Goal: Information Seeking & Learning: Learn about a topic

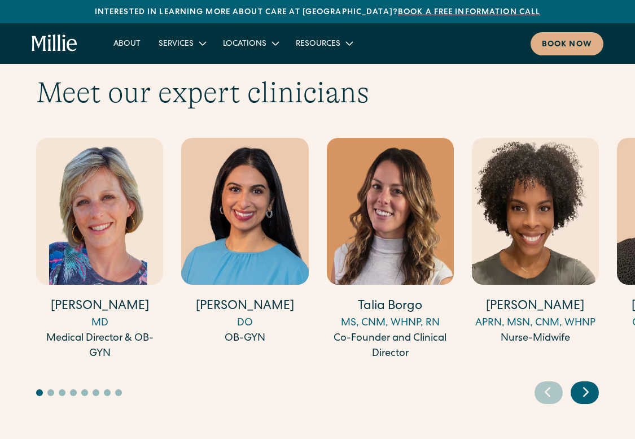
scroll to position [3113, 0]
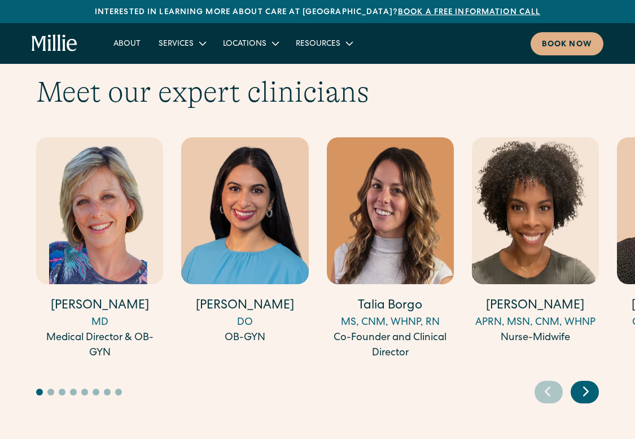
click at [581, 382] on icon "Next slide" at bounding box center [585, 390] width 17 height 17
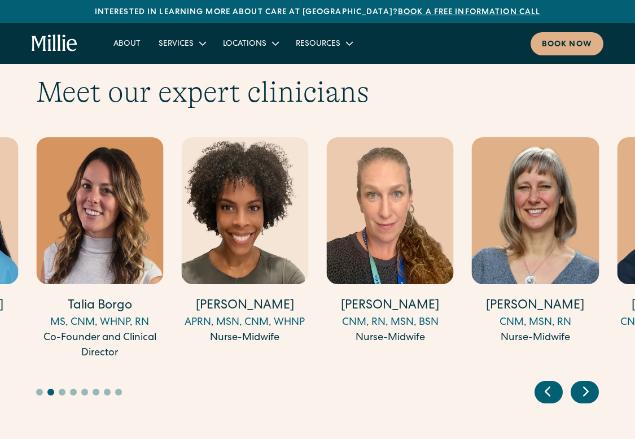
click at [581, 382] on icon "Next slide" at bounding box center [585, 390] width 17 height 17
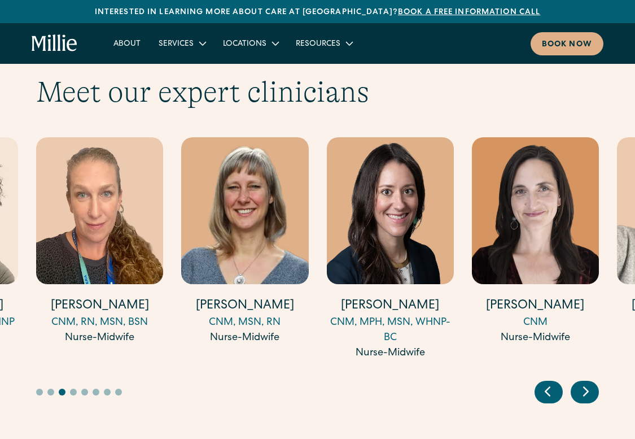
click at [581, 382] on icon "Next slide" at bounding box center [585, 390] width 17 height 17
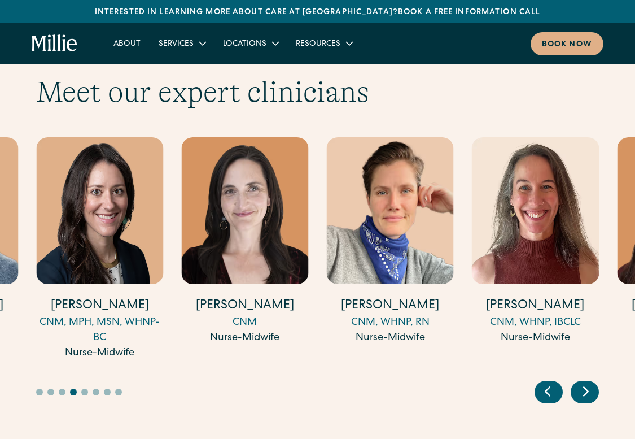
click at [581, 382] on icon "Next slide" at bounding box center [585, 390] width 17 height 17
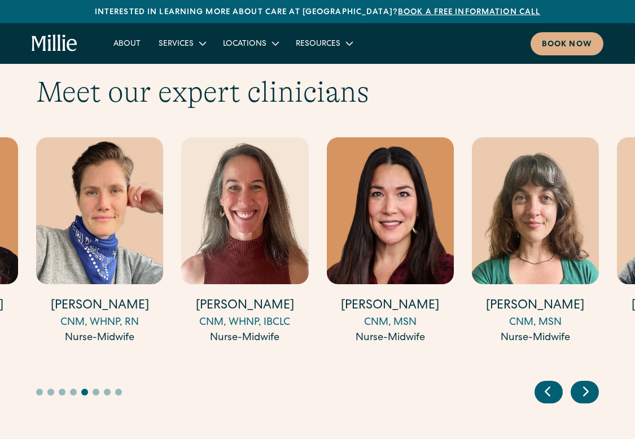
click at [581, 382] on icon "Next slide" at bounding box center [585, 390] width 17 height 17
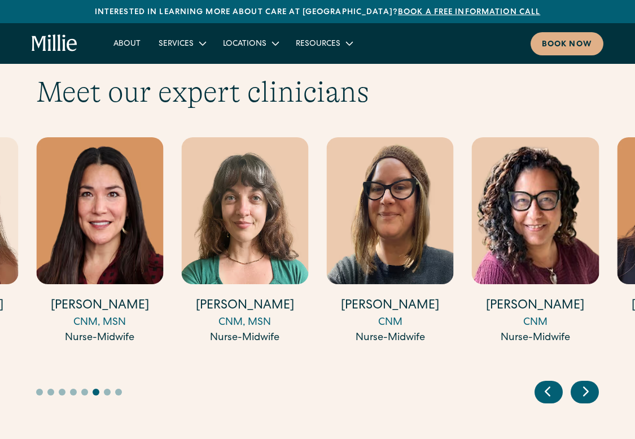
click at [581, 382] on icon "Next slide" at bounding box center [585, 390] width 17 height 17
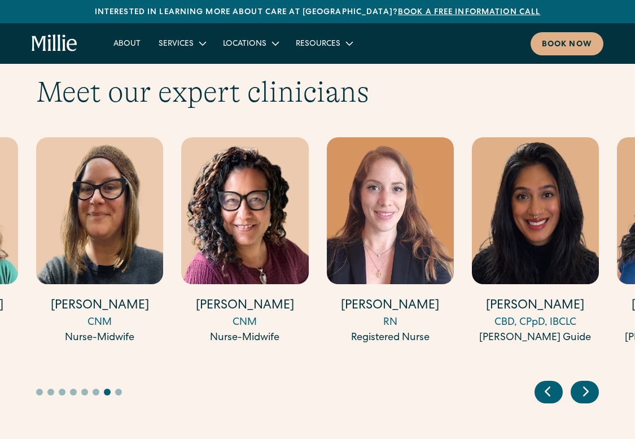
click at [581, 382] on icon "Next slide" at bounding box center [585, 390] width 17 height 17
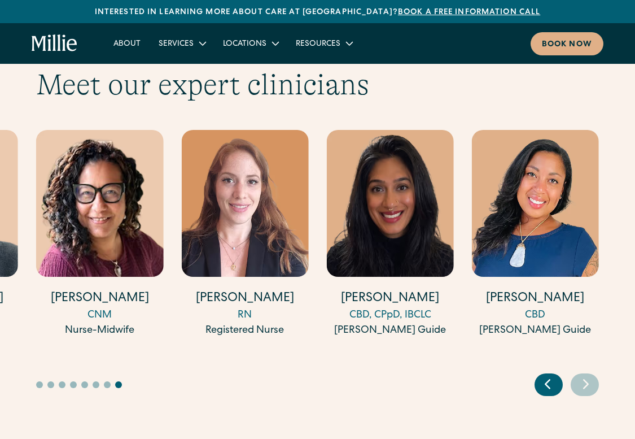
scroll to position [3123, 0]
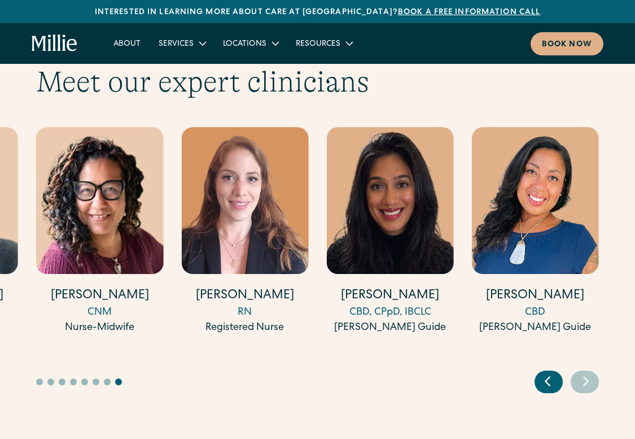
click at [547, 372] on icon "Previous slide" at bounding box center [547, 380] width 17 height 17
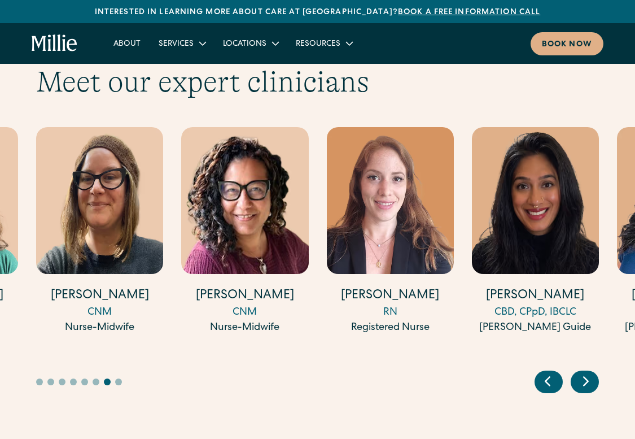
click at [547, 372] on icon "Previous slide" at bounding box center [547, 380] width 17 height 17
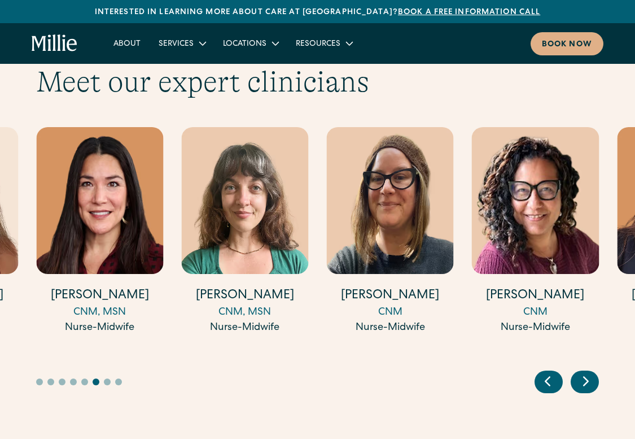
click at [547, 372] on icon "Previous slide" at bounding box center [547, 380] width 17 height 17
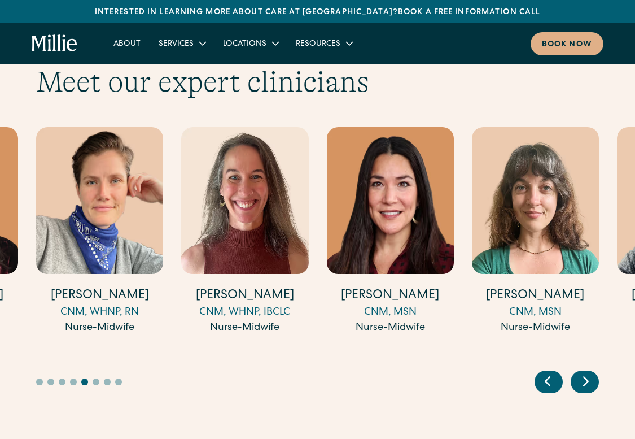
click at [547, 372] on icon "Previous slide" at bounding box center [547, 380] width 17 height 17
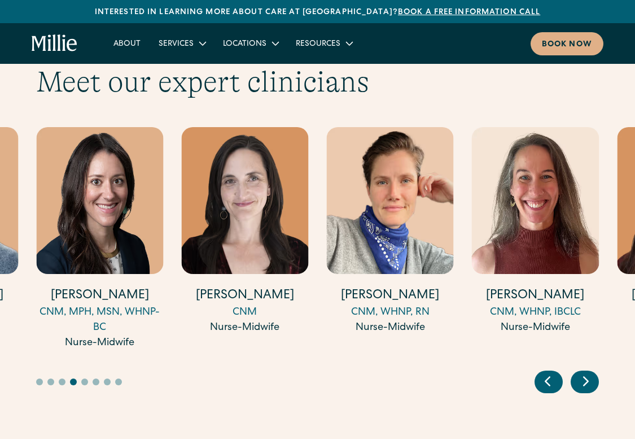
click at [547, 372] on icon "Previous slide" at bounding box center [547, 380] width 17 height 17
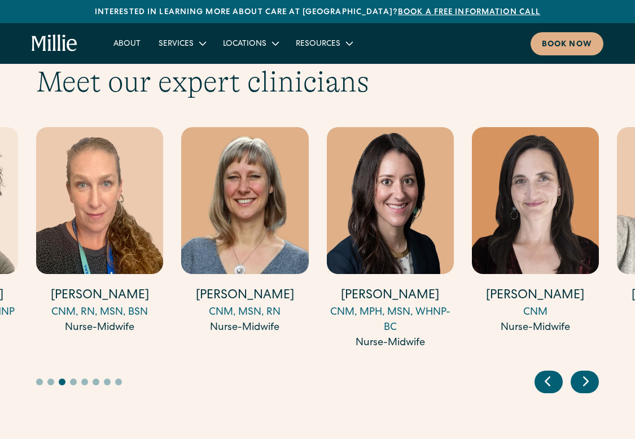
click at [547, 372] on icon "Previous slide" at bounding box center [547, 380] width 17 height 17
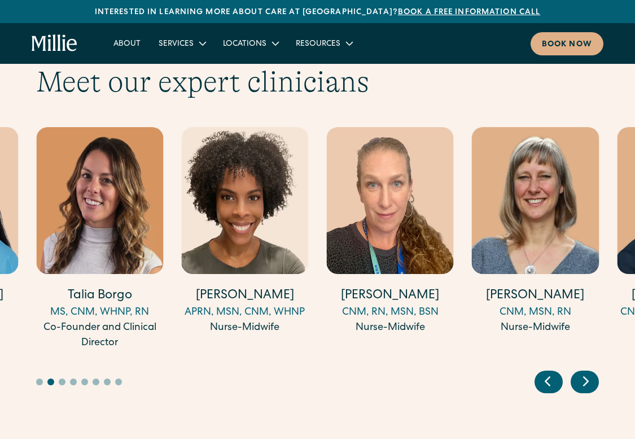
click at [547, 372] on icon "Previous slide" at bounding box center [547, 380] width 17 height 17
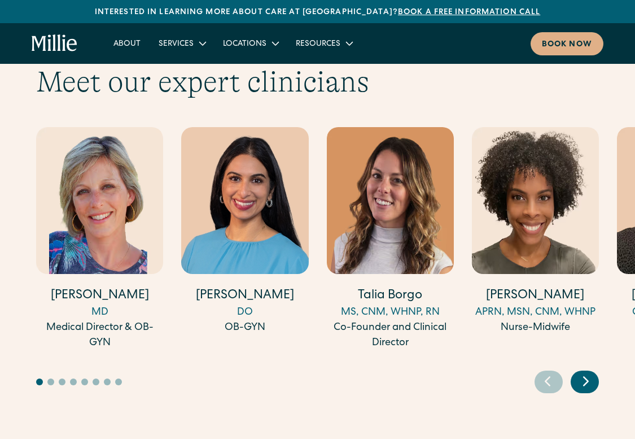
click at [547, 372] on icon "Previous slide" at bounding box center [547, 380] width 17 height 17
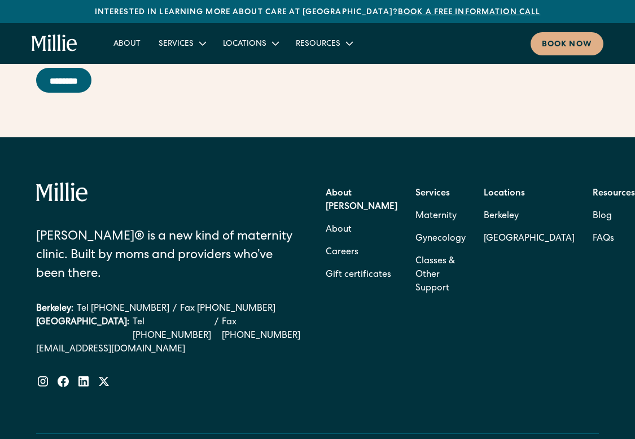
scroll to position [4625, 0]
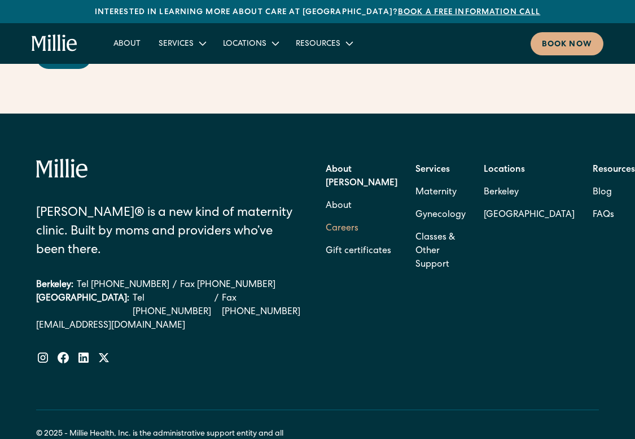
click at [358, 217] on link "Careers" at bounding box center [342, 228] width 33 height 23
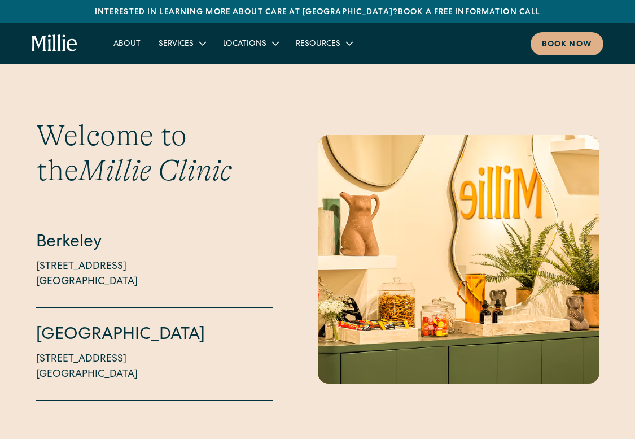
scroll to position [2555, 0]
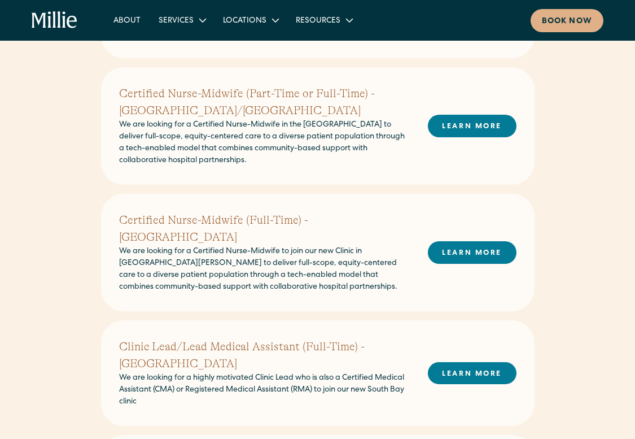
scroll to position [486, 0]
click at [453, 241] on link "LEARN MORE" at bounding box center [472, 252] width 89 height 22
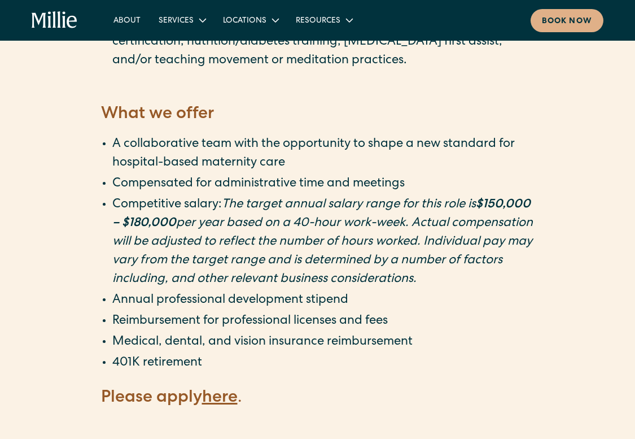
scroll to position [1998, 0]
